Goal: Task Accomplishment & Management: Use online tool/utility

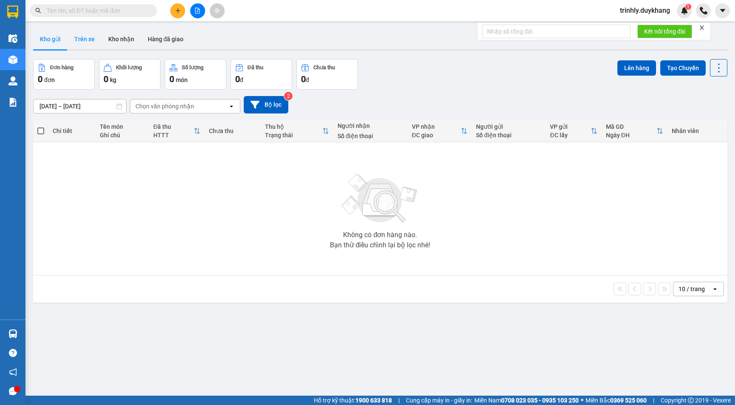
click at [86, 39] on button "Trên xe" at bounding box center [84, 39] width 34 height 20
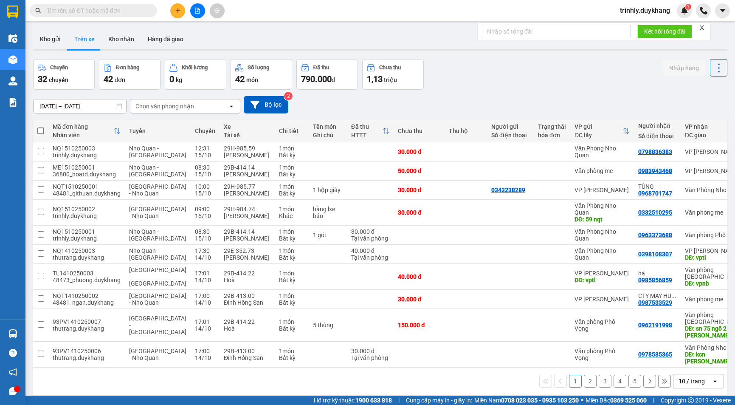
click at [56, 108] on input "[DATE] – [DATE]" at bounding box center [80, 106] width 93 height 14
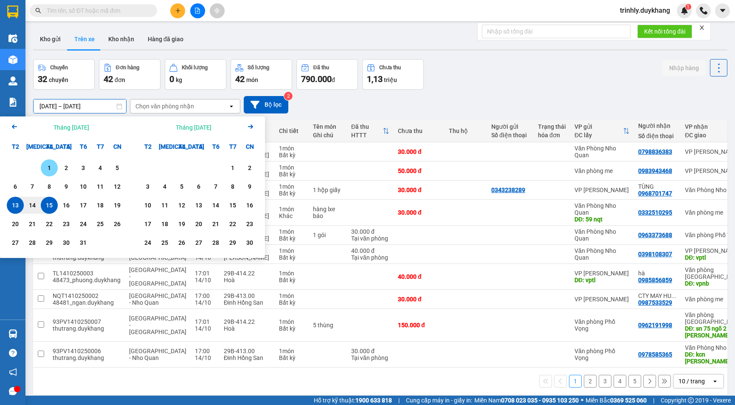
click at [50, 172] on div "1" at bounding box center [49, 168] width 12 height 10
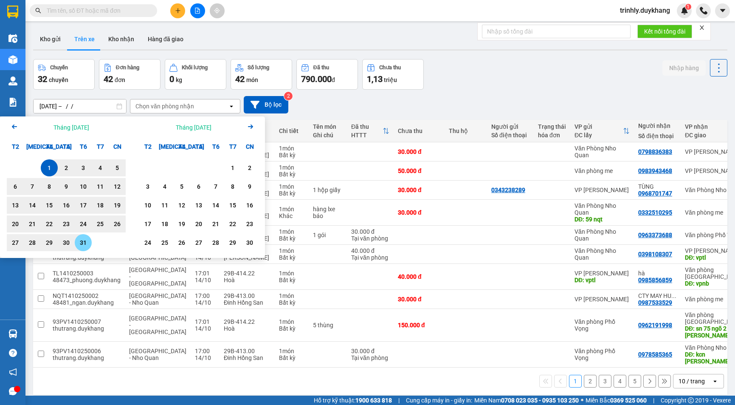
click at [83, 243] on div "31" at bounding box center [83, 242] width 12 height 10
type input "[DATE] – [DATE]"
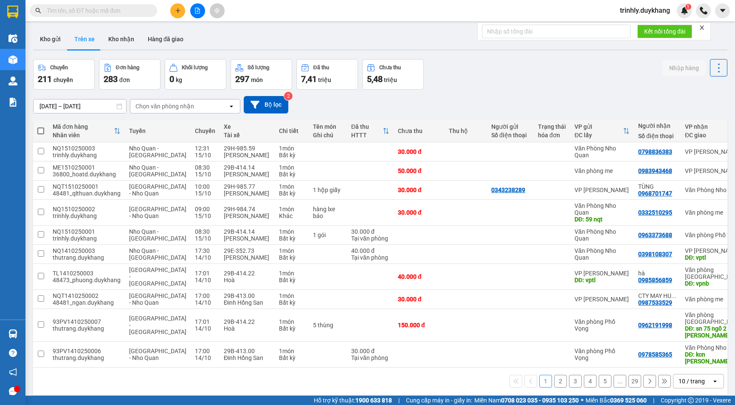
click at [211, 110] on div "Chọn văn phòng nhận" at bounding box center [179, 106] width 98 height 14
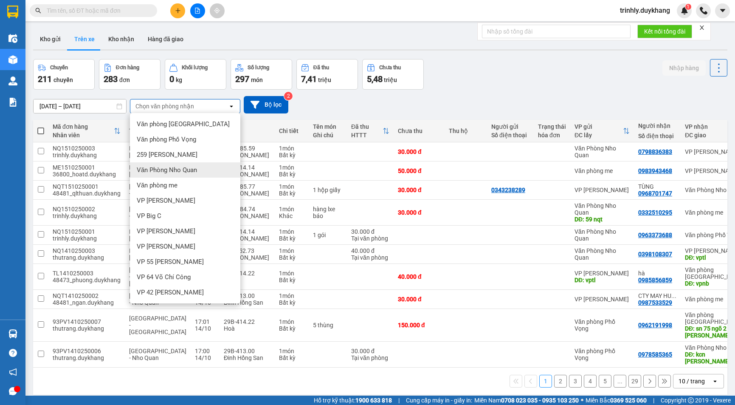
click at [188, 170] on span "Văn Phòng Nho Quan" at bounding box center [167, 170] width 60 height 8
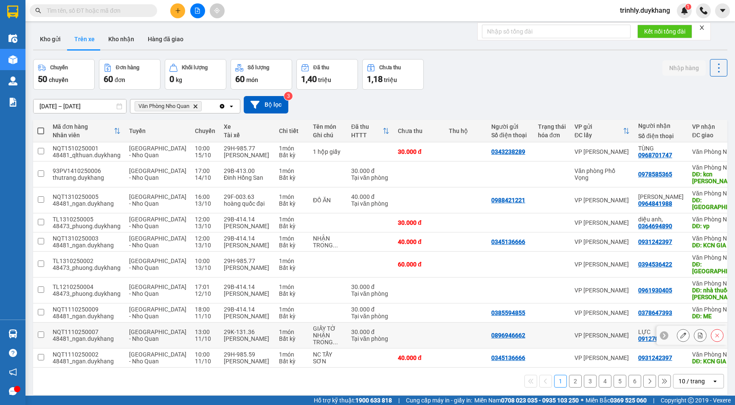
scroll to position [42, 0]
